Goal: Task Accomplishment & Management: Manage account settings

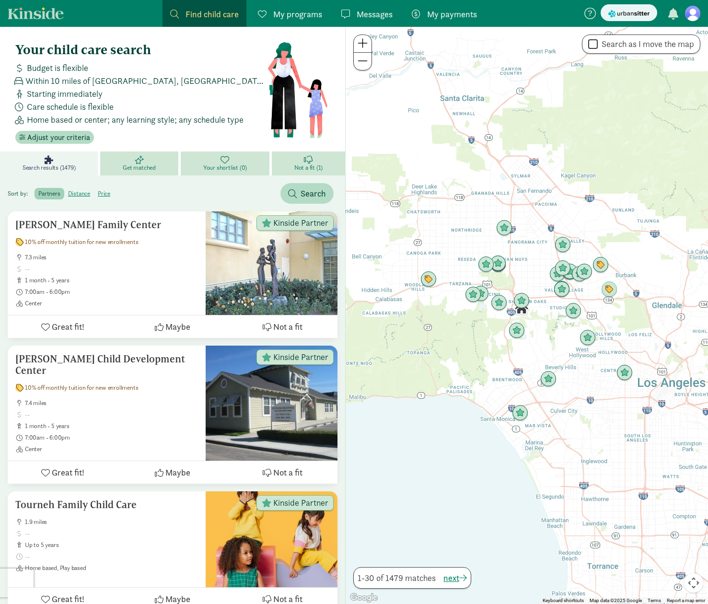
click at [283, 18] on span "My programs" at bounding box center [297, 14] width 49 height 13
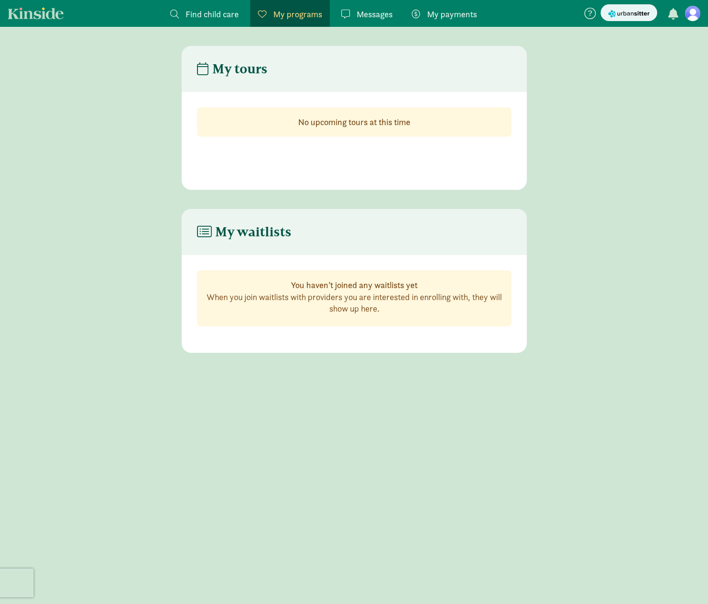
click at [368, 10] on span "Messages" at bounding box center [375, 14] width 36 height 13
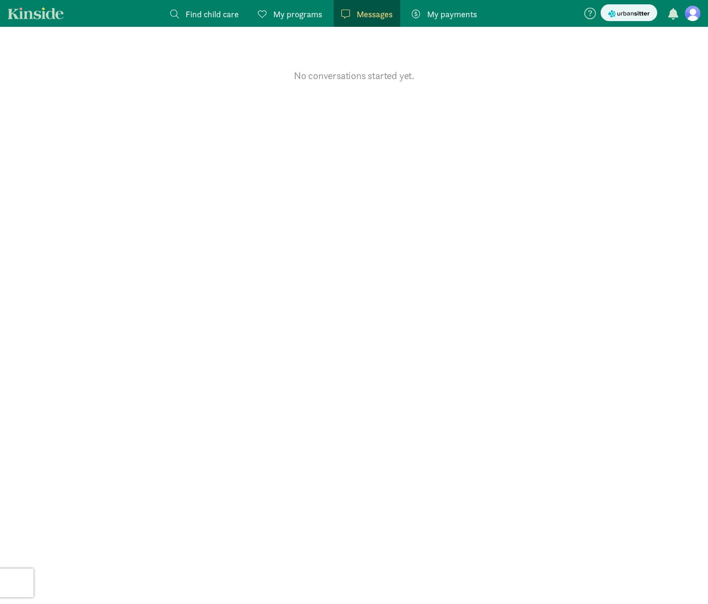
click at [462, 11] on span "My payments" at bounding box center [452, 14] width 50 height 13
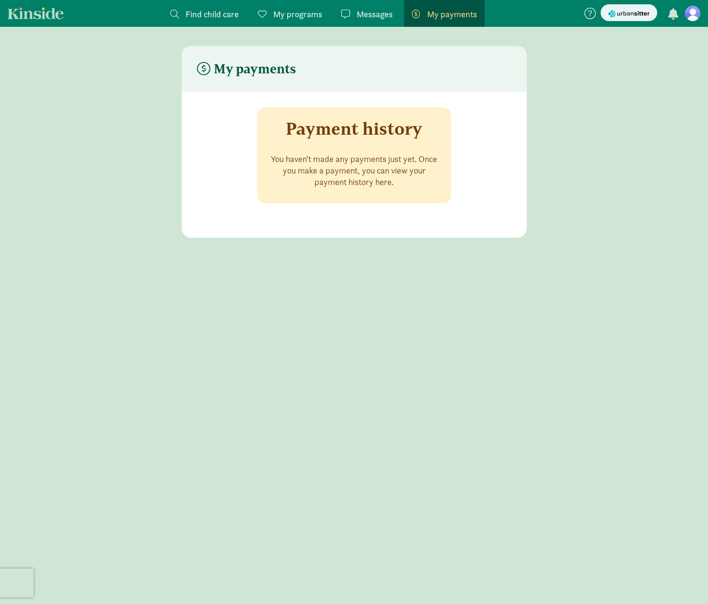
click at [171, 12] on span at bounding box center [174, 14] width 9 height 9
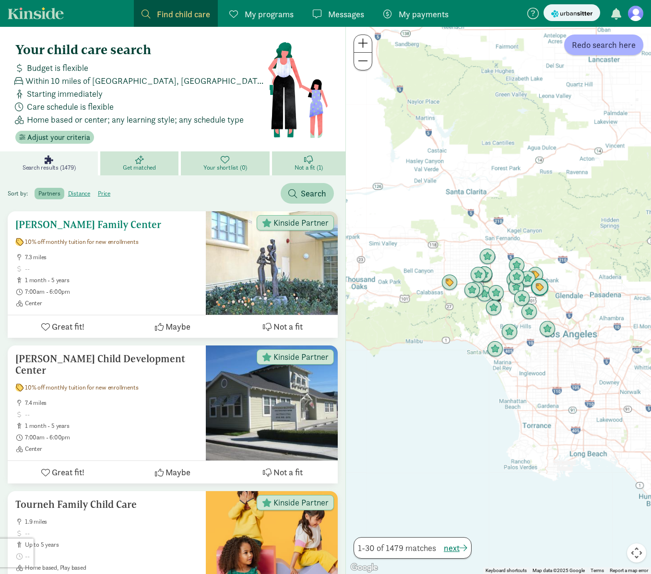
click at [137, 244] on div "10% off monthly tuition for new enrollments" at bounding box center [106, 242] width 183 height 8
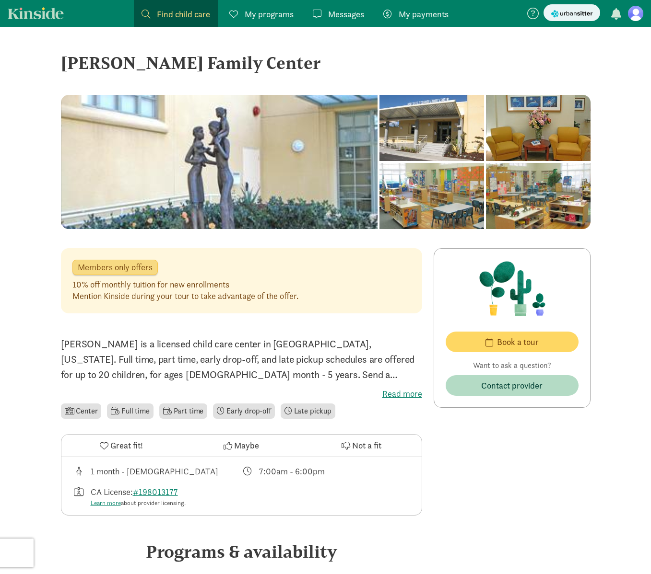
click at [638, 12] on figure at bounding box center [635, 13] width 15 height 15
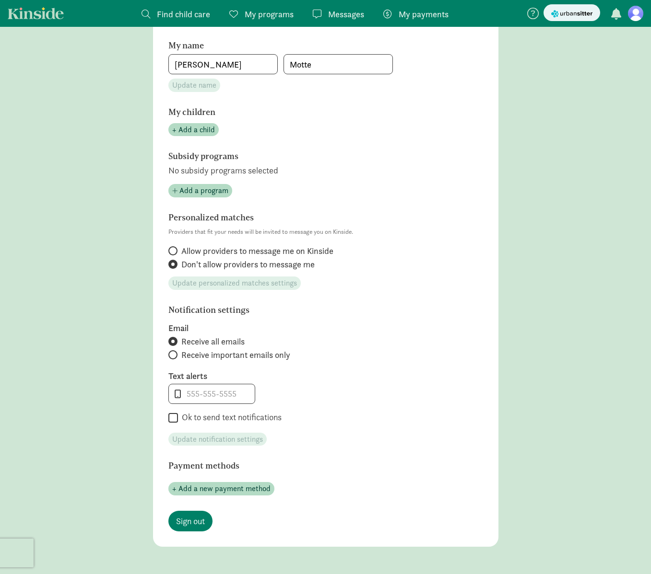
scroll to position [248, 0]
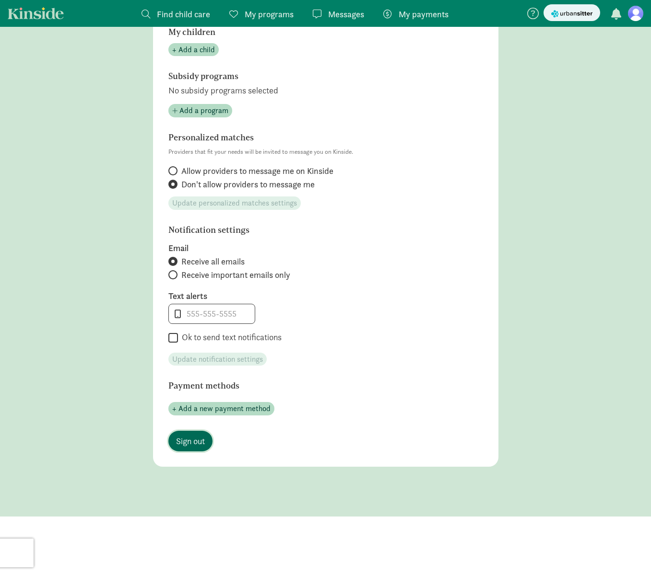
click at [190, 448] on link "Sign out" at bounding box center [190, 441] width 44 height 21
